Goal: Feedback & Contribution: Leave review/rating

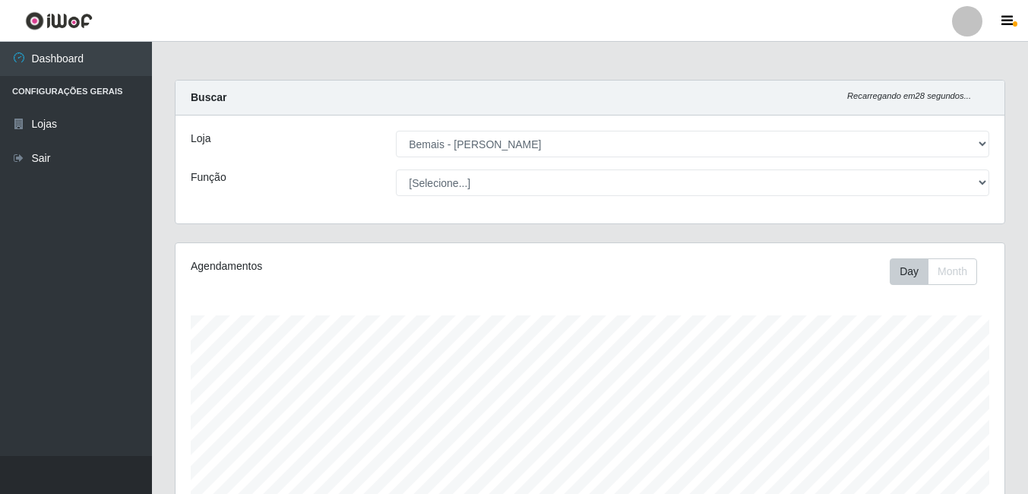
select select "230"
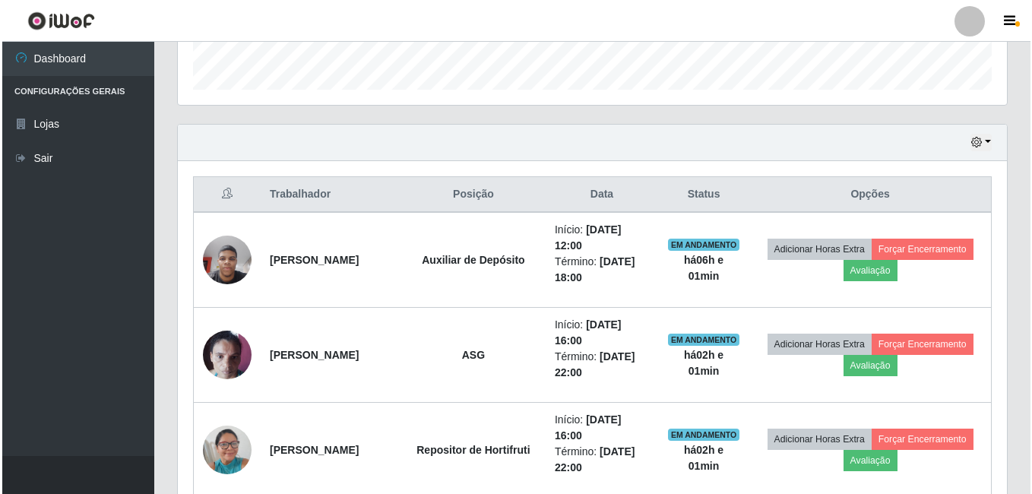
scroll to position [315, 829]
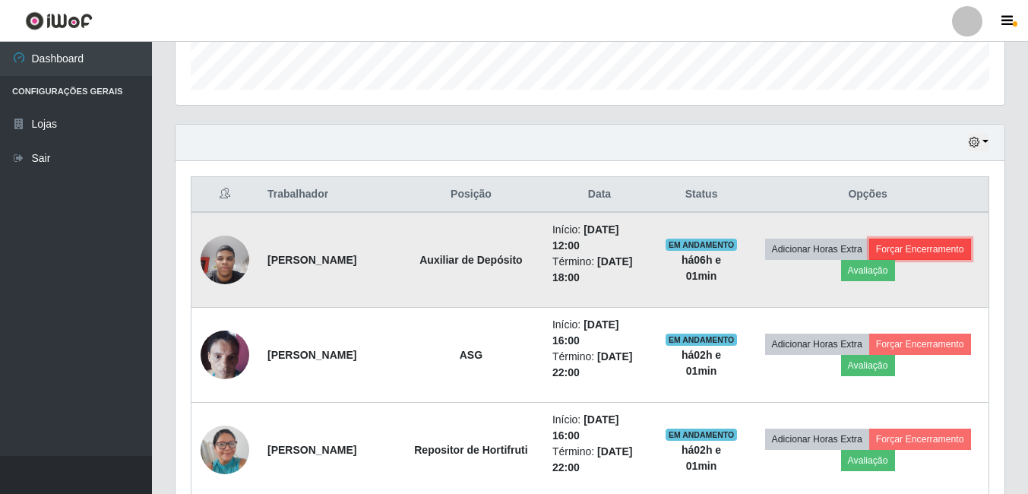
click at [869, 260] on button "Forçar Encerramento" at bounding box center [920, 249] width 102 height 21
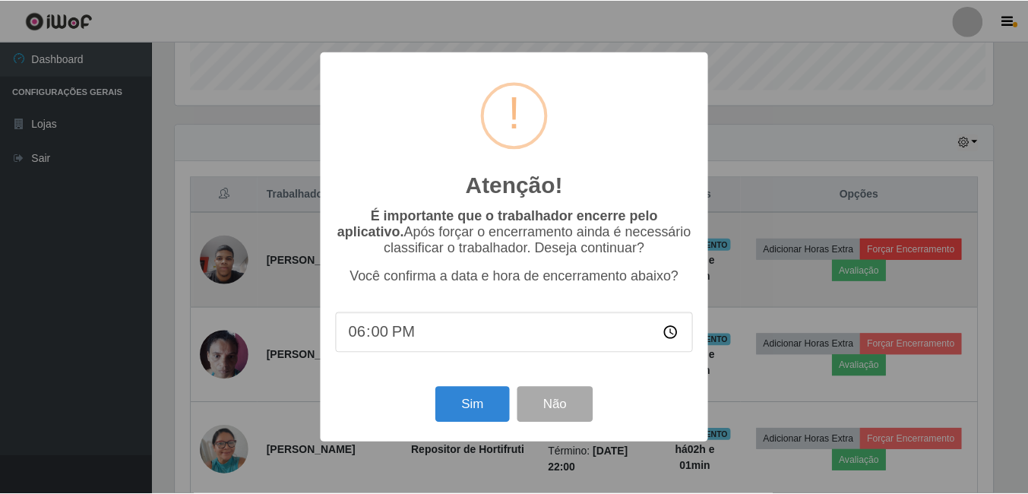
scroll to position [315, 822]
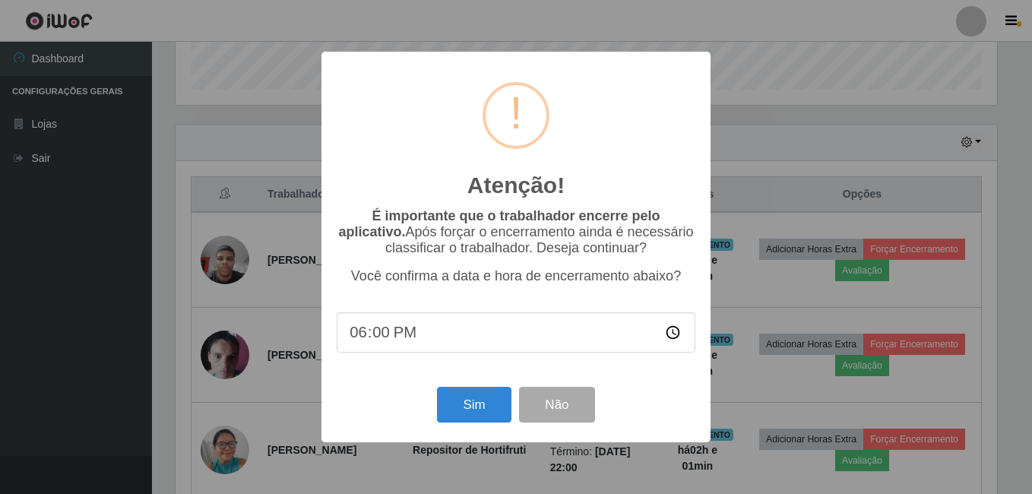
click at [860, 282] on div "Atenção! × É importante que o trabalhador encerre pelo aplicativo. Após forçar …" at bounding box center [516, 247] width 1032 height 494
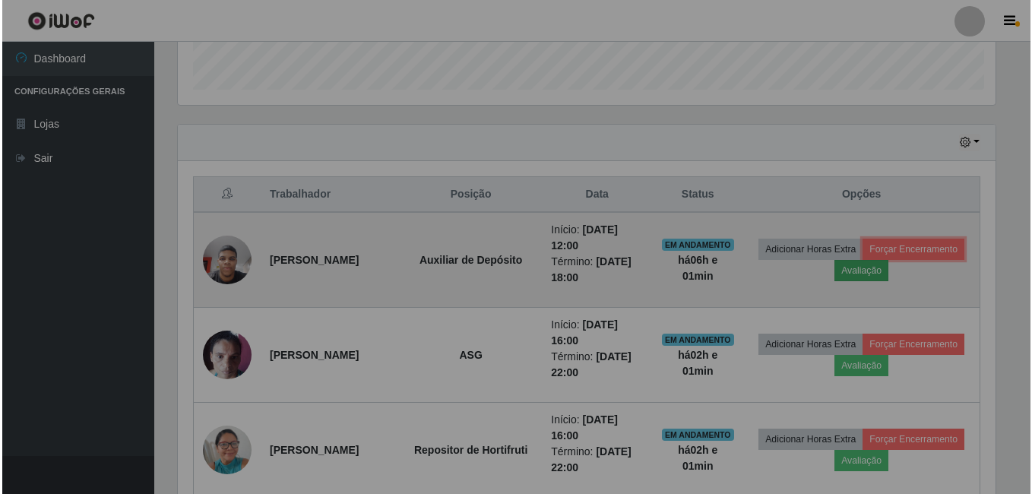
scroll to position [315, 829]
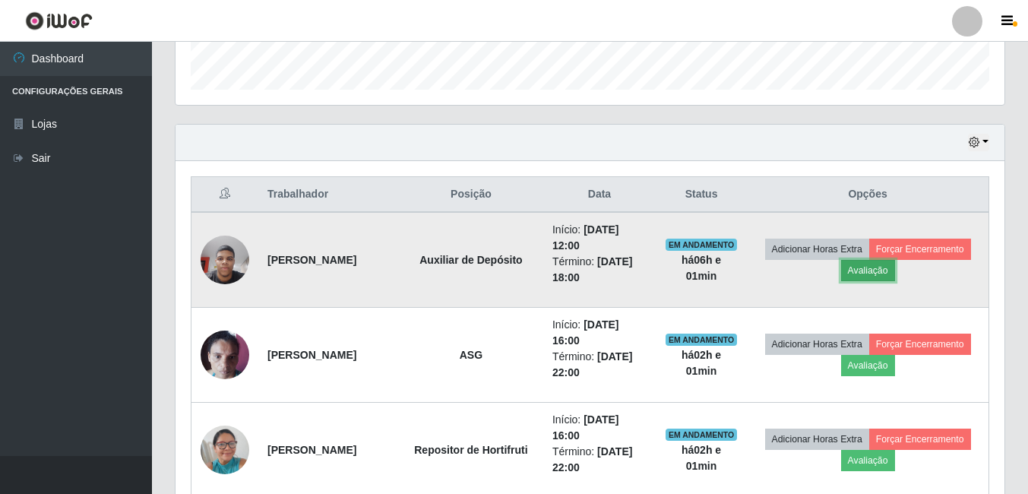
click at [895, 274] on button "Avaliação" at bounding box center [868, 270] width 54 height 21
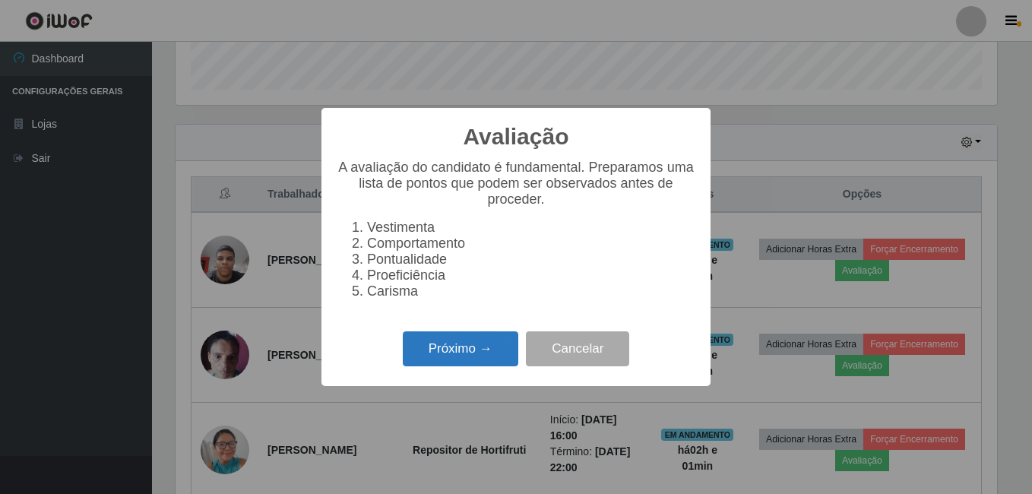
click at [469, 357] on button "Próximo →" at bounding box center [461, 349] width 116 height 36
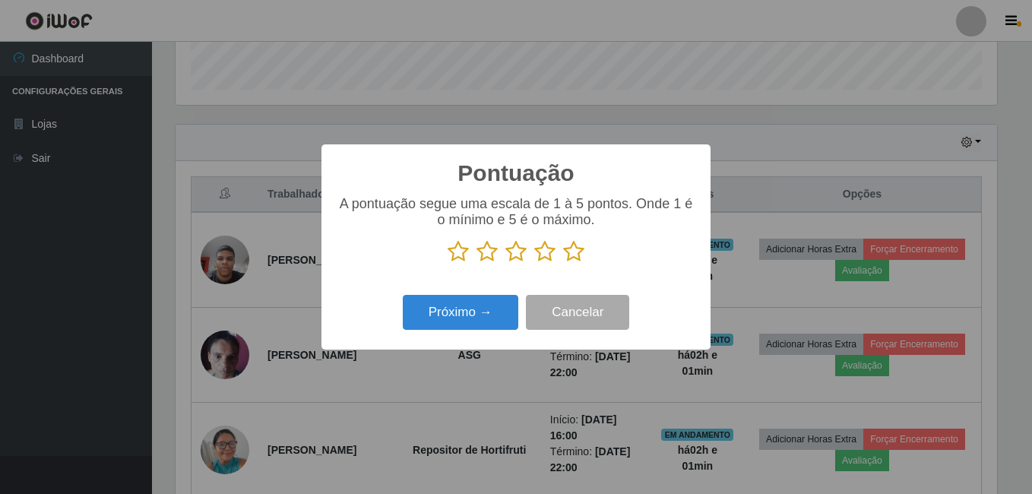
scroll to position [759712, 759205]
click at [570, 253] on icon at bounding box center [573, 251] width 21 height 23
click at [563, 263] on input "radio" at bounding box center [563, 263] width 0 height 0
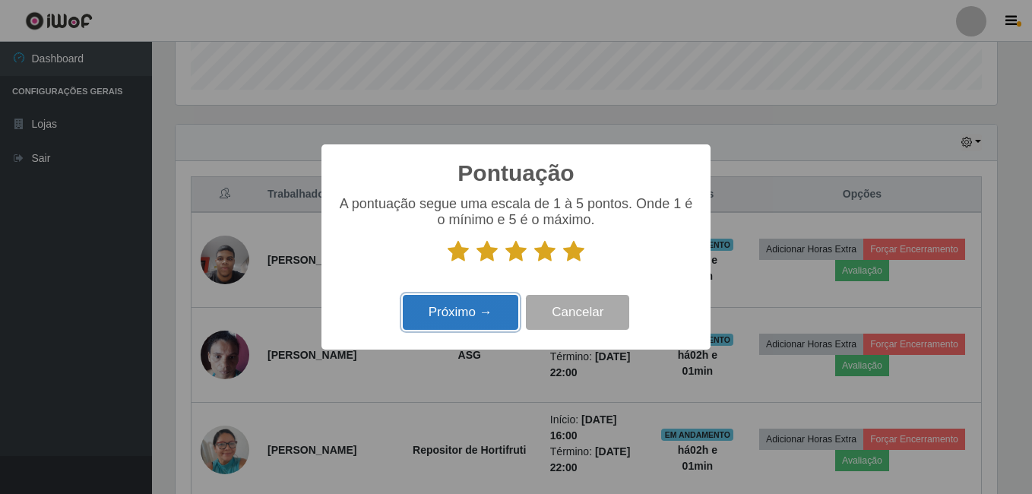
click at [483, 308] on button "Próximo →" at bounding box center [461, 313] width 116 height 36
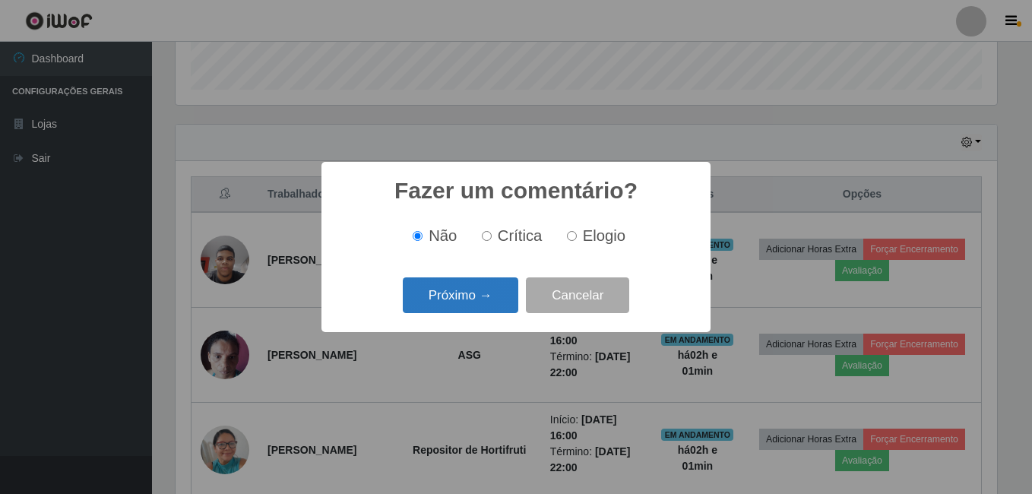
click at [483, 299] on button "Próximo →" at bounding box center [461, 295] width 116 height 36
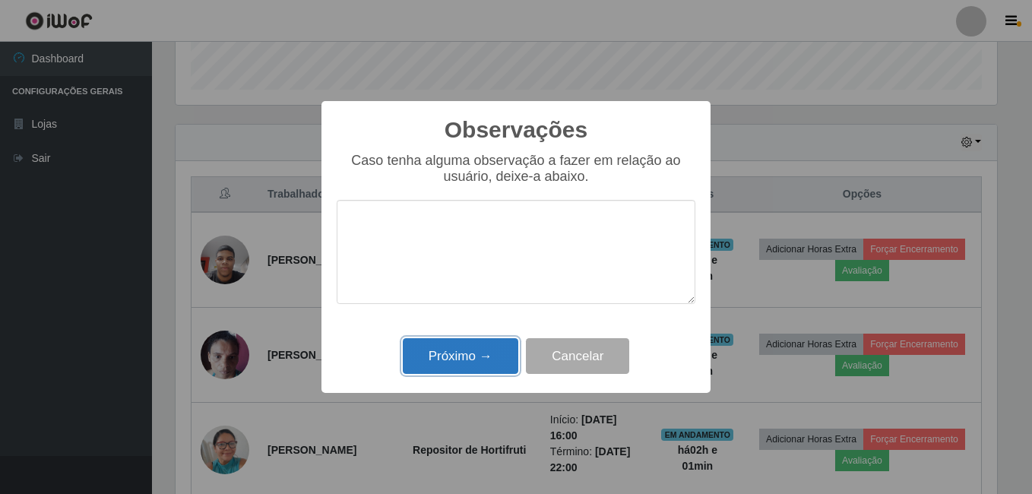
click at [474, 357] on button "Próximo →" at bounding box center [461, 356] width 116 height 36
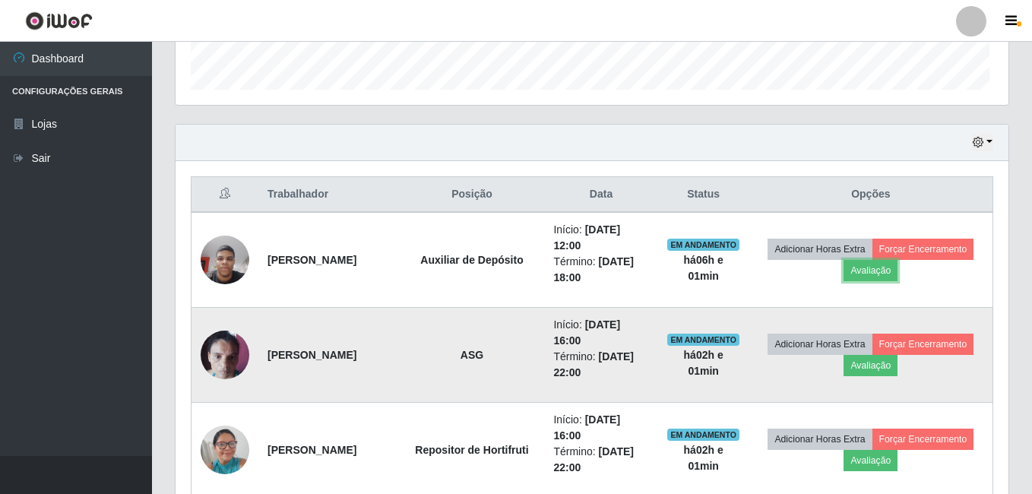
scroll to position [315, 829]
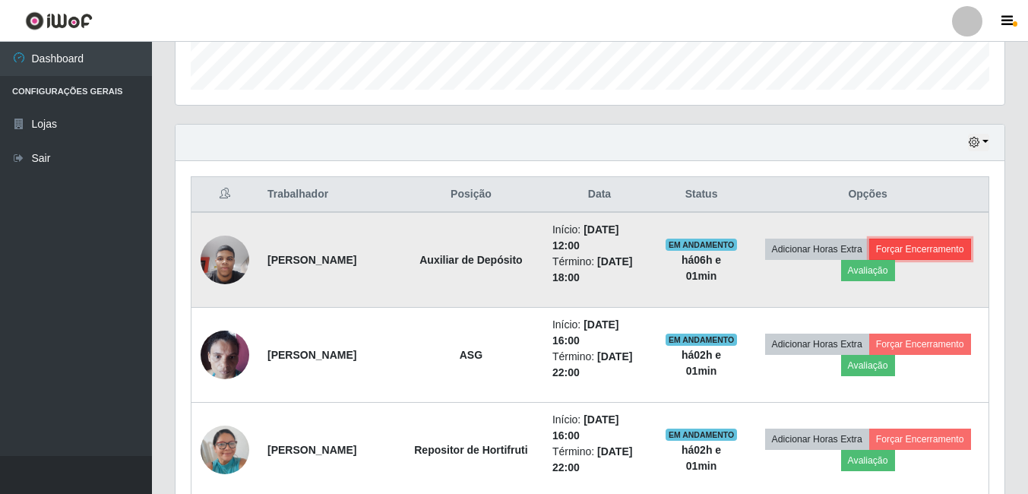
click at [869, 260] on button "Forçar Encerramento" at bounding box center [920, 249] width 102 height 21
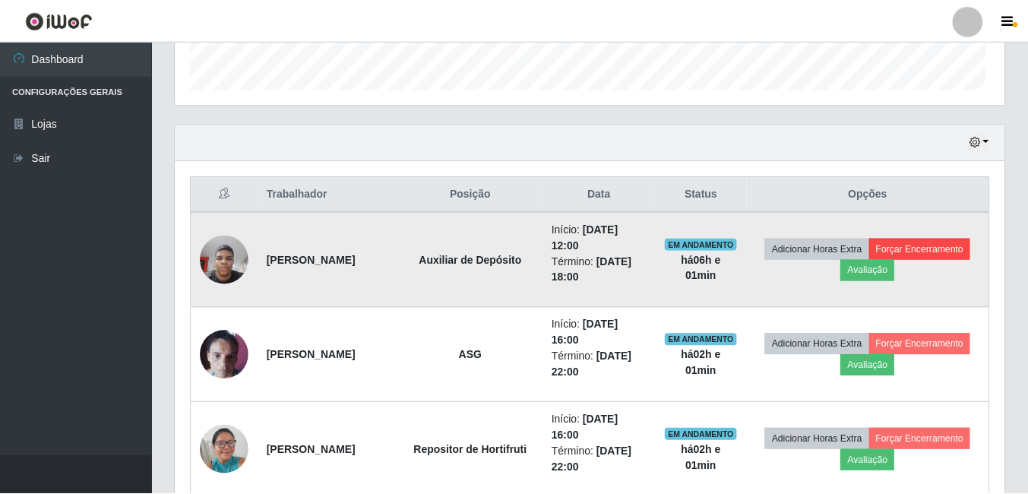
scroll to position [315, 822]
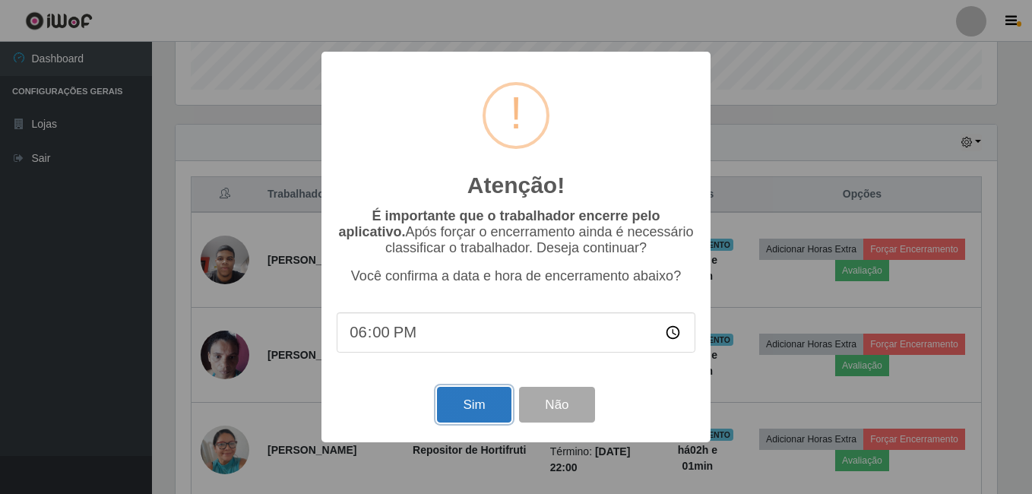
click at [474, 415] on button "Sim" at bounding box center [474, 405] width 74 height 36
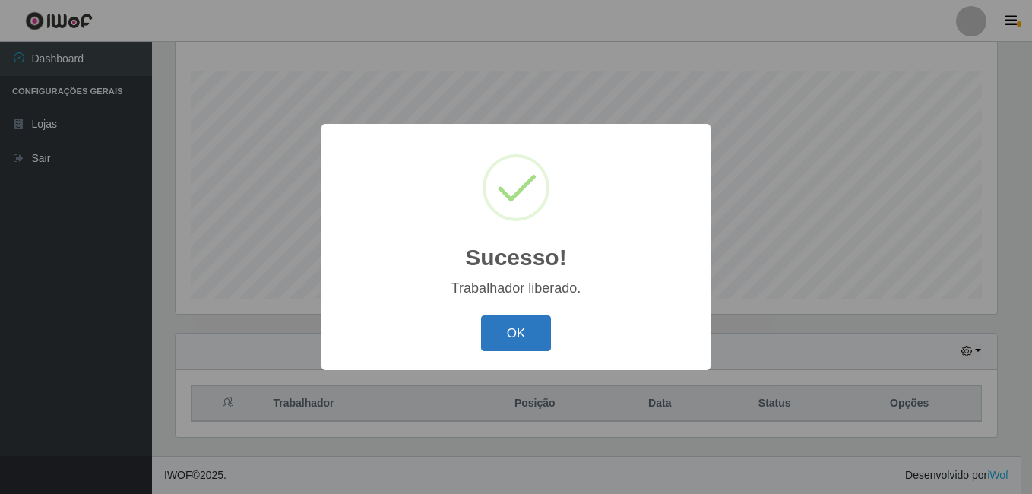
click at [534, 323] on button "OK" at bounding box center [516, 333] width 71 height 36
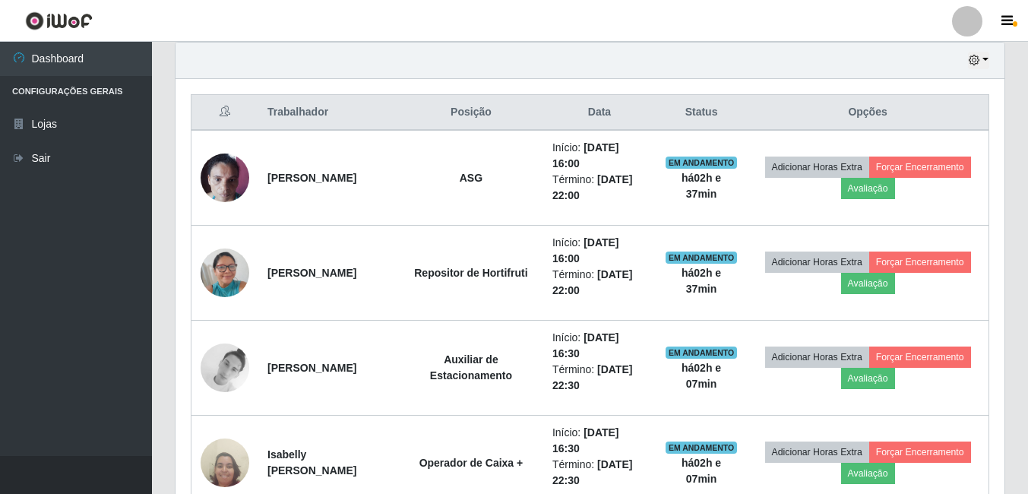
scroll to position [435, 0]
